Goal: Task Accomplishment & Management: Use online tool/utility

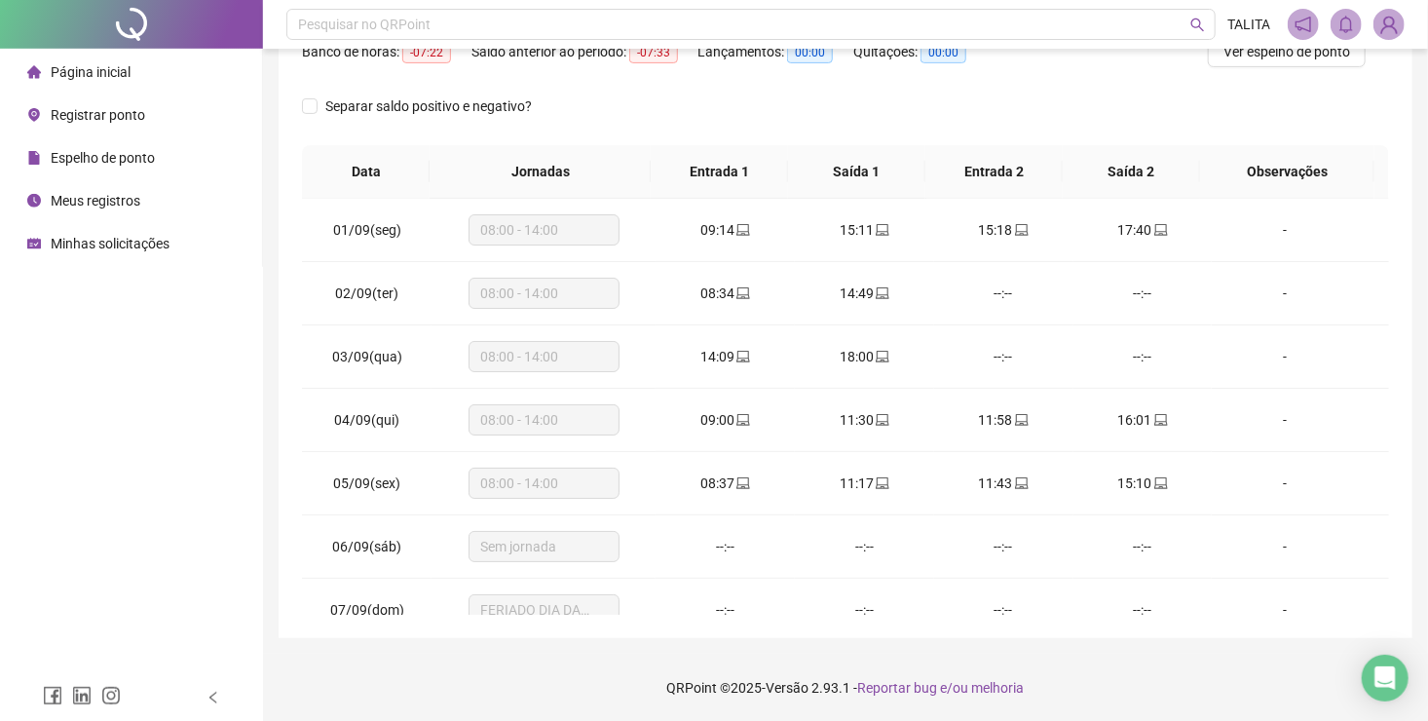
scroll to position [783, 0]
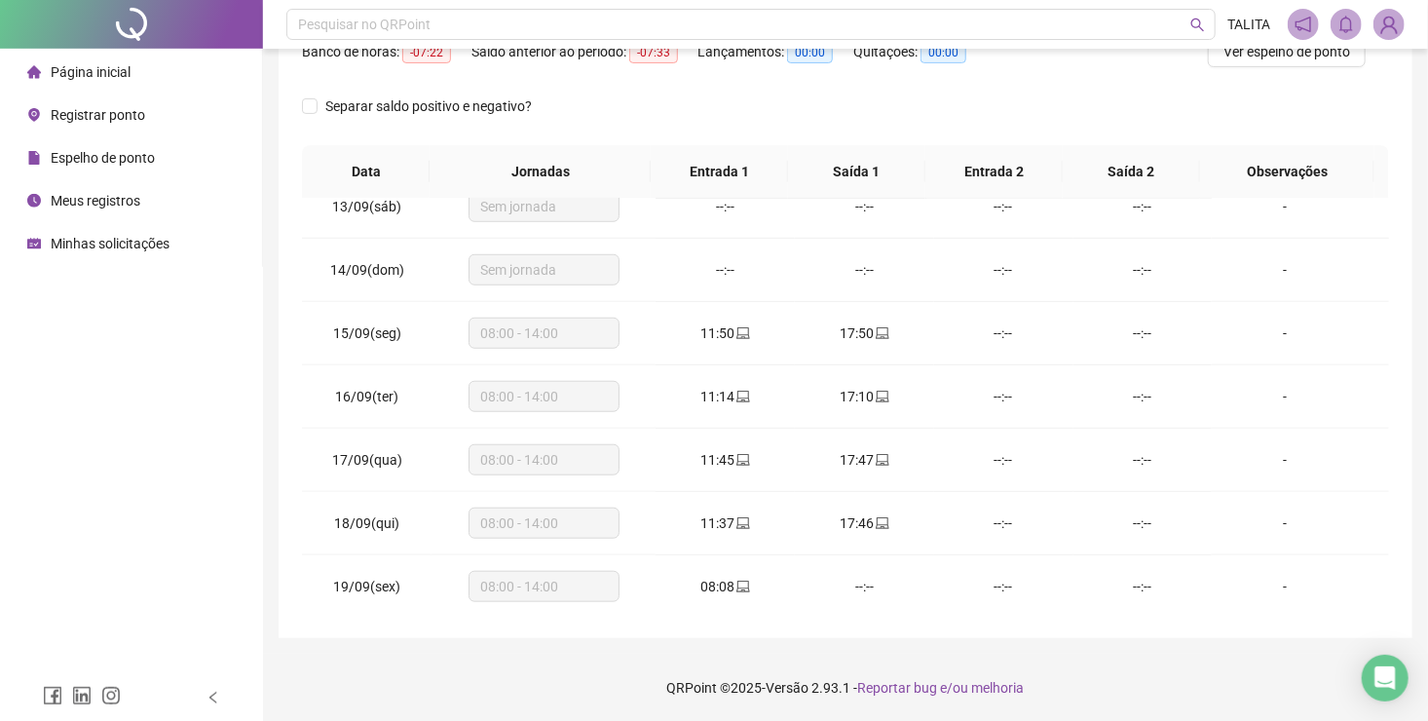
click at [122, 115] on span "Registrar ponto" at bounding box center [98, 115] width 94 height 16
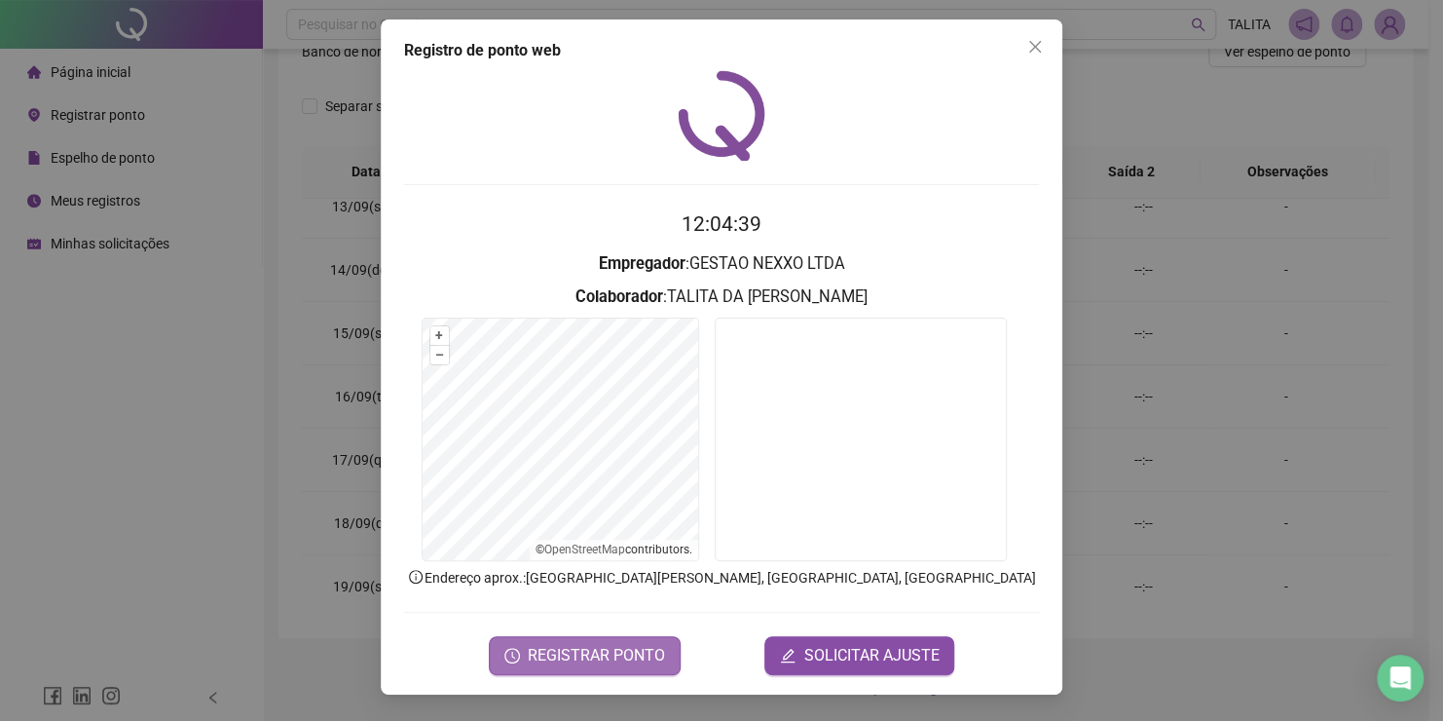
click at [636, 644] on span "REGISTRAR PONTO" at bounding box center [596, 655] width 137 height 23
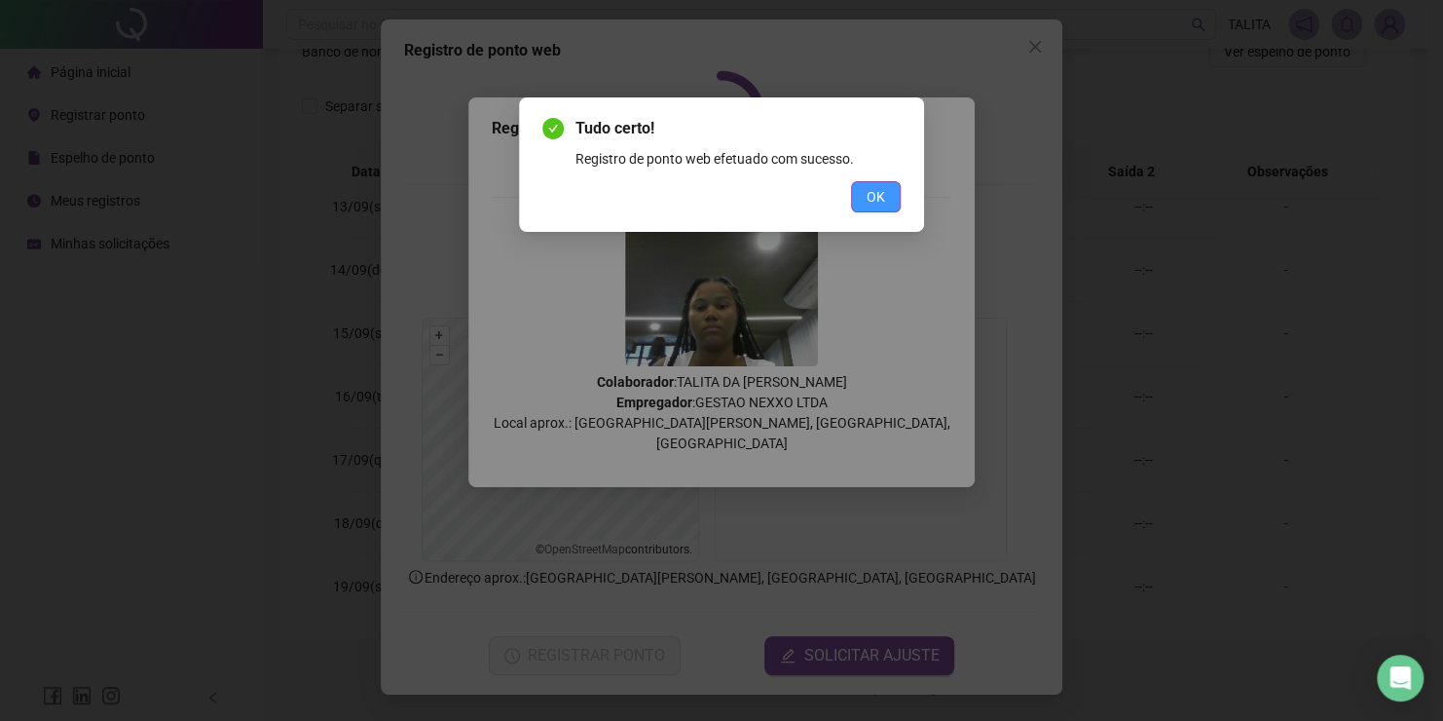
click at [867, 199] on span "OK" at bounding box center [876, 196] width 19 height 21
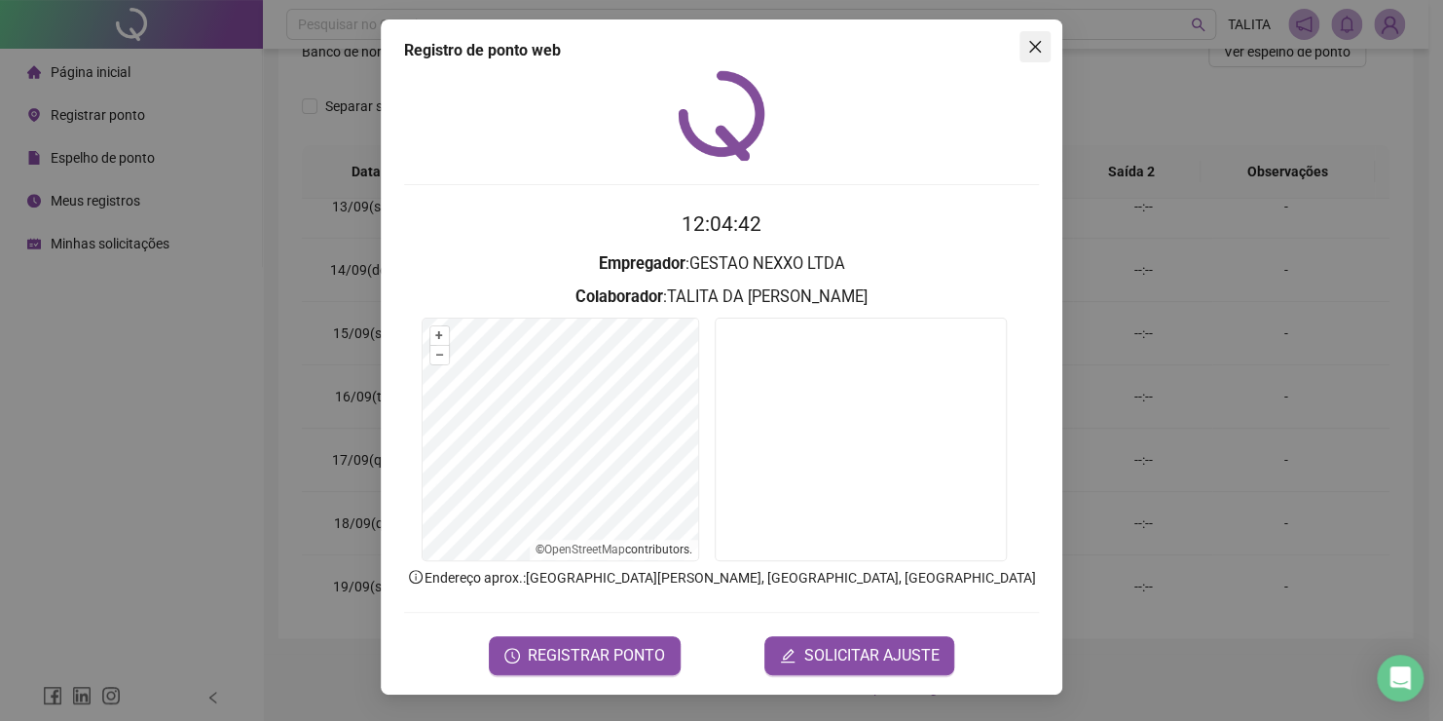
click at [1031, 51] on icon "close" at bounding box center [1035, 47] width 12 height 12
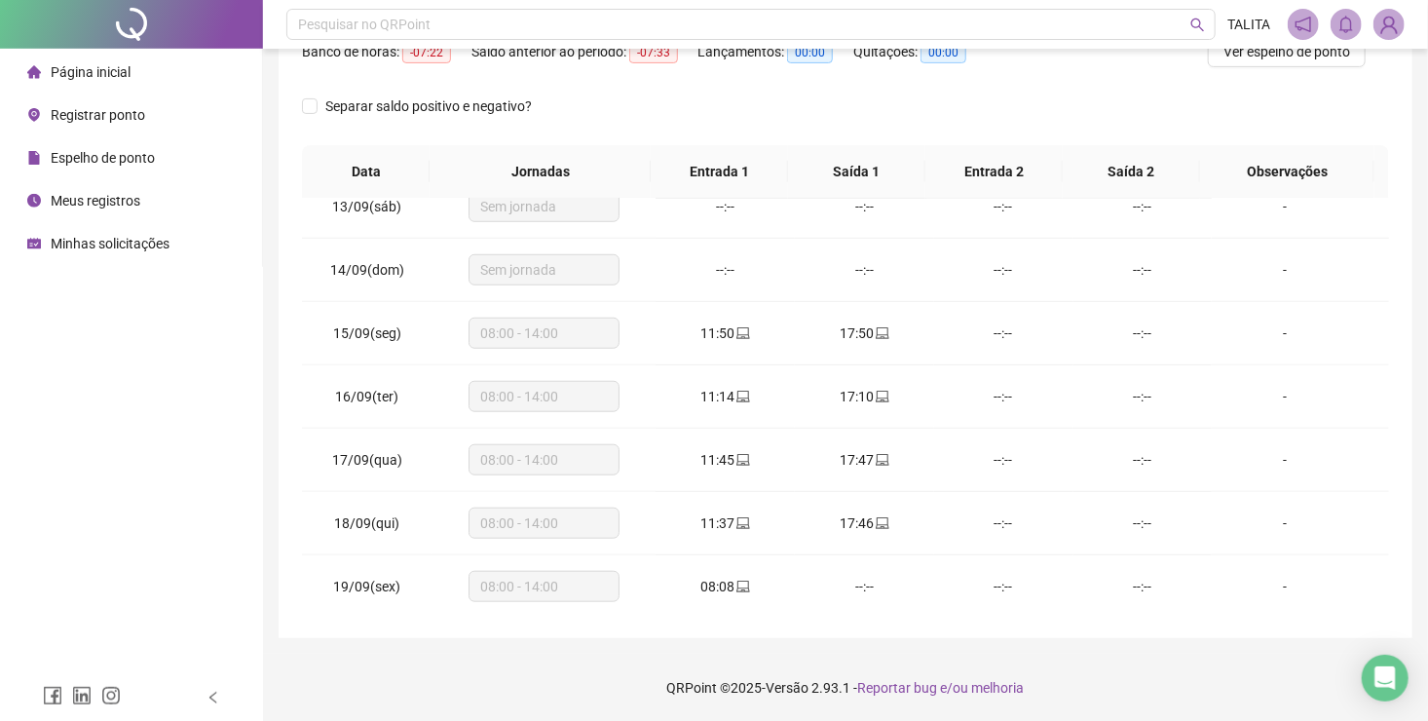
click at [1078, 103] on div "Separar saldo positivo e negativo?" at bounding box center [845, 118] width 1087 height 55
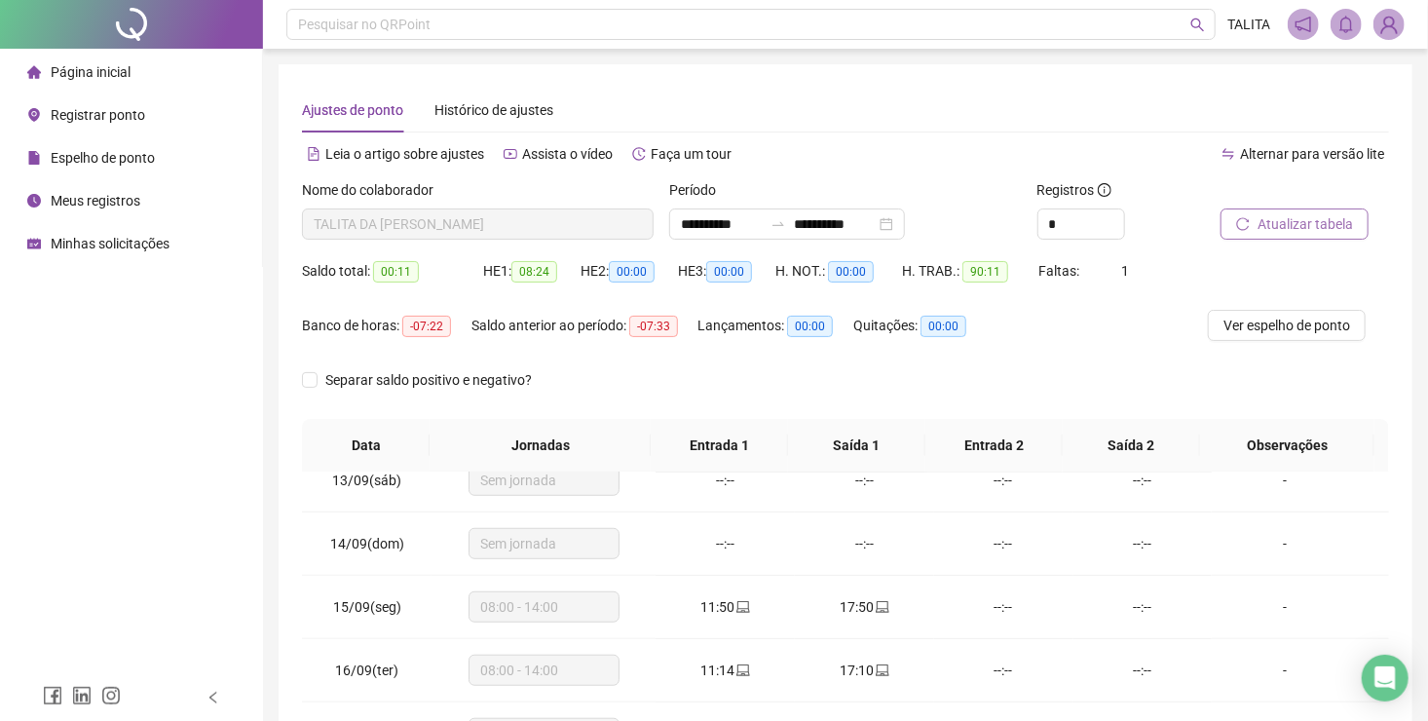
click at [1303, 210] on button "Atualizar tabela" at bounding box center [1294, 223] width 148 height 31
